Goal: Task Accomplishment & Management: Use online tool/utility

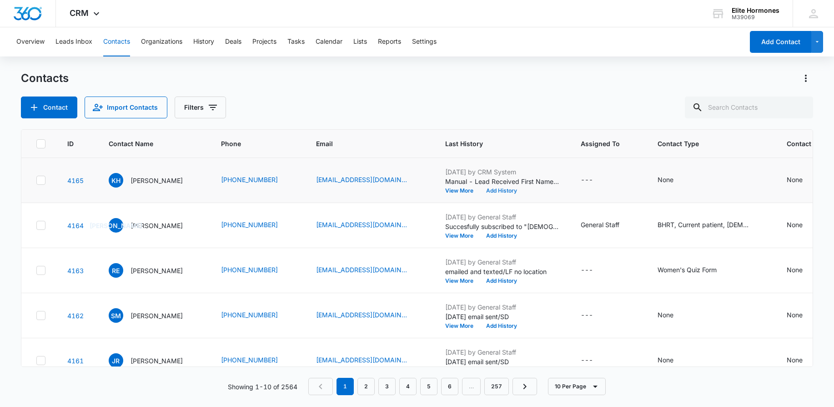
click at [502, 191] on button "Add History" at bounding box center [502, 190] width 44 height 5
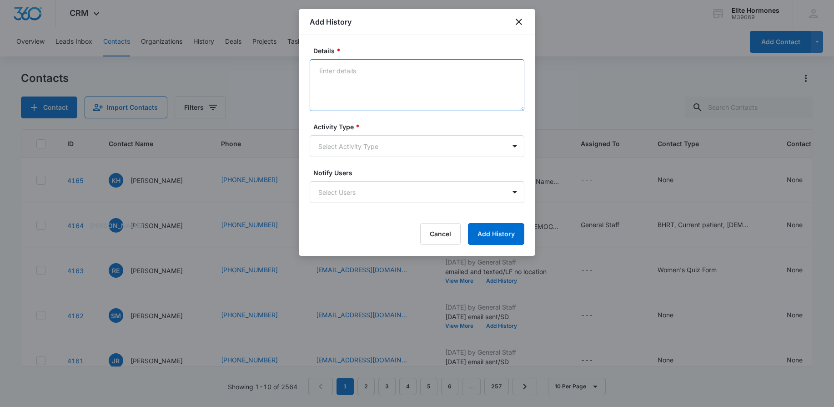
click at [360, 78] on textarea "Details *" at bounding box center [417, 85] width 215 height 52
type textarea "[DATE] email sent/SD"
click at [461, 146] on body "CRM Apps Reputation Websites Forms CRM Email Social Content Ads Intelligence Fi…" at bounding box center [417, 203] width 834 height 407
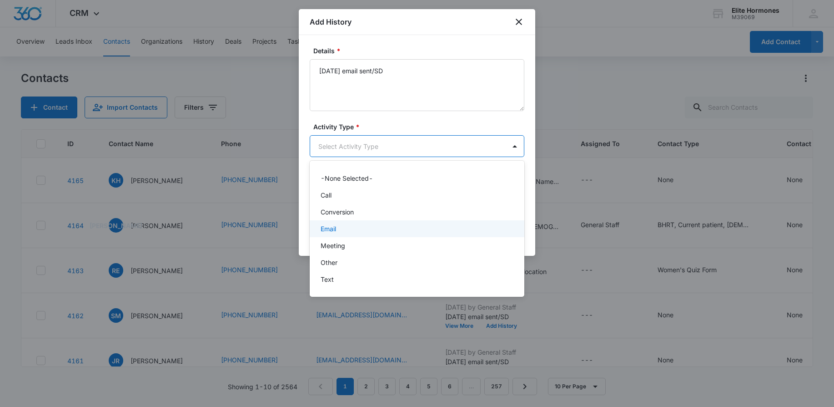
click at [463, 223] on div "Email" at bounding box center [417, 228] width 215 height 17
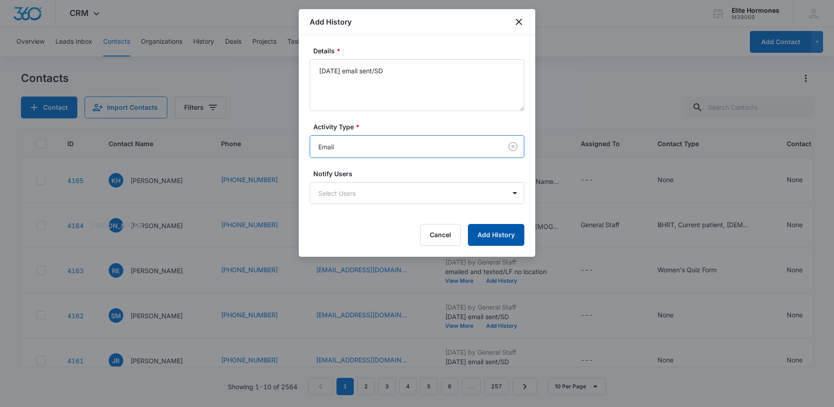
click at [502, 237] on button "Add History" at bounding box center [496, 235] width 56 height 22
